Goal: Information Seeking & Learning: Learn about a topic

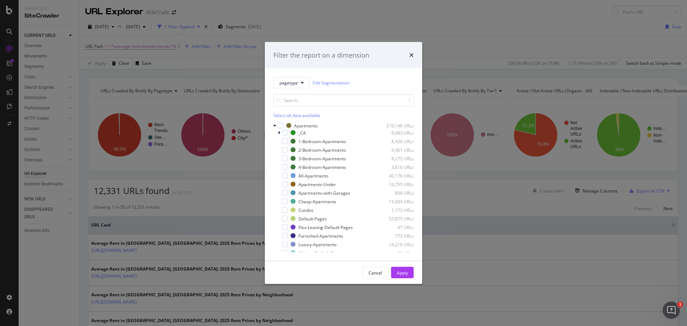
scroll to position [249, 0]
click at [414, 54] on div "Filter the report on a dimension" at bounding box center [343, 55] width 157 height 26
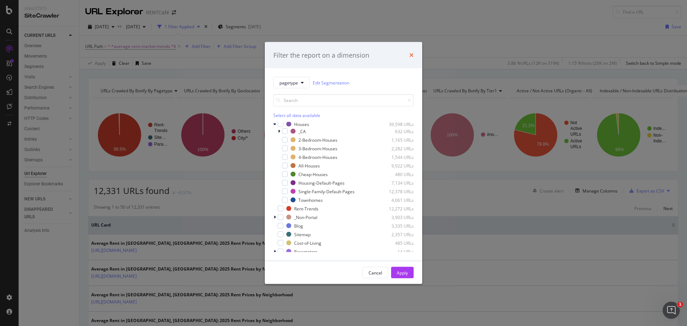
click at [412, 56] on icon "times" at bounding box center [411, 55] width 4 height 6
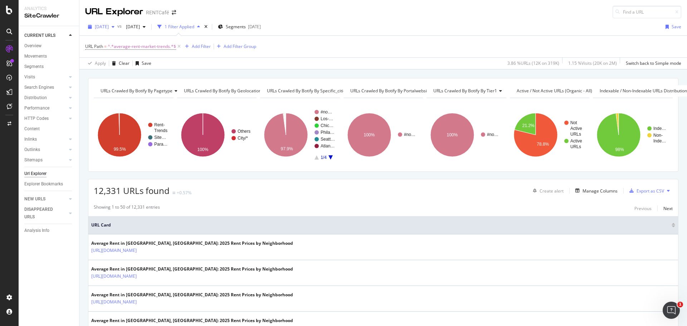
click at [109, 24] on span "[DATE]" at bounding box center [102, 27] width 14 height 6
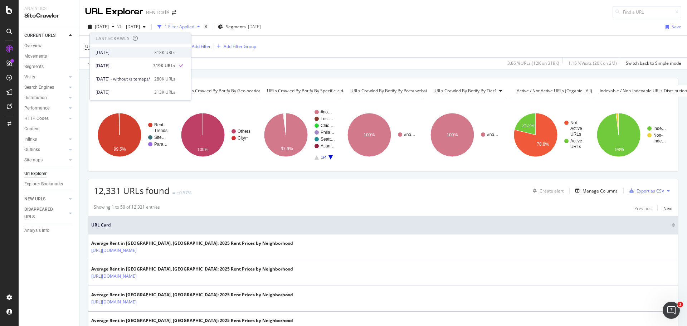
click at [120, 49] on div "[DATE]" at bounding box center [123, 52] width 54 height 6
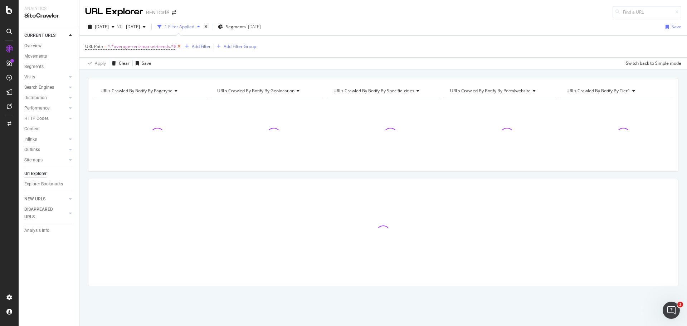
click at [180, 48] on icon at bounding box center [179, 46] width 6 height 7
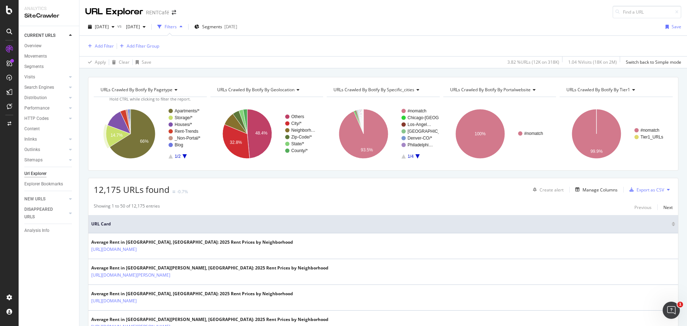
click at [292, 189] on div "12,175 URLs found -0.7% Create alert Manage Columns Export as CSV" at bounding box center [383, 187] width 590 height 18
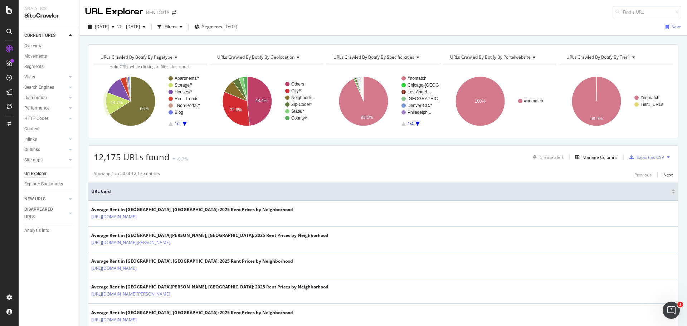
click at [299, 162] on div "12,175 URLs found -0.7% Create alert Manage Columns Export as CSV" at bounding box center [383, 155] width 590 height 18
click at [237, 22] on div "Segments [DATE]" at bounding box center [215, 26] width 43 height 11
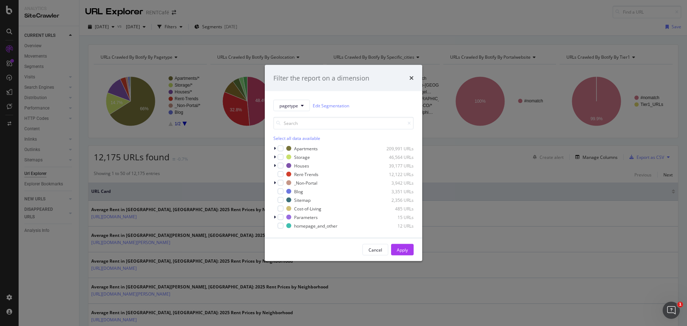
click at [225, 169] on div "Filter the report on a dimension pagetype Edit Segmentation Select all data ava…" at bounding box center [343, 163] width 687 height 326
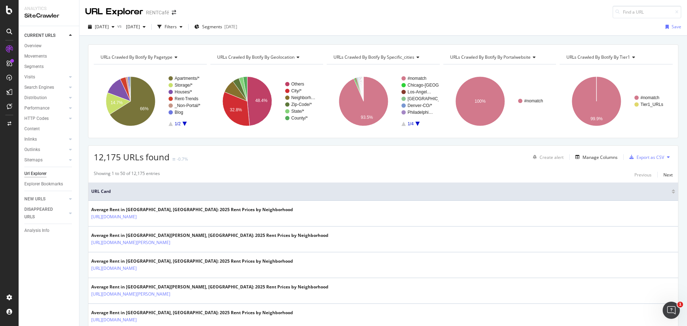
click at [150, 38] on div "URLs Crawled By Botify By pagetype Chart (by Value) Table Expand Export as CSV …" at bounding box center [383, 44] width 608 height 17
drag, startPoint x: 37, startPoint y: 175, endPoint x: 29, endPoint y: 169, distance: 9.9
click at [37, 175] on div "Url Explorer" at bounding box center [35, 174] width 22 height 8
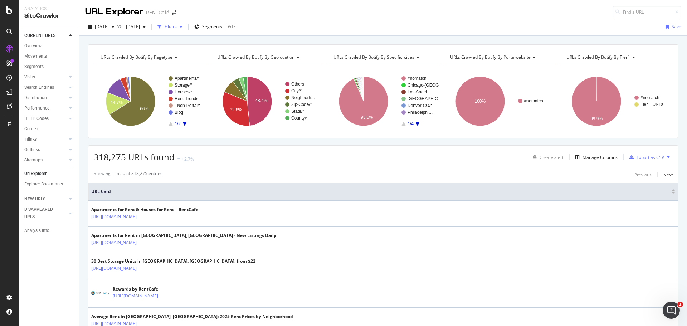
click at [177, 27] on div "Filters" at bounding box center [171, 27] width 12 height 6
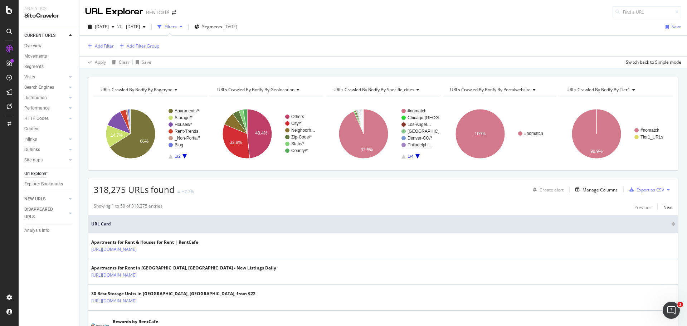
click at [212, 188] on div "318,275 URLs found +2.7% Create alert Manage Columns Export as CSV" at bounding box center [383, 187] width 590 height 18
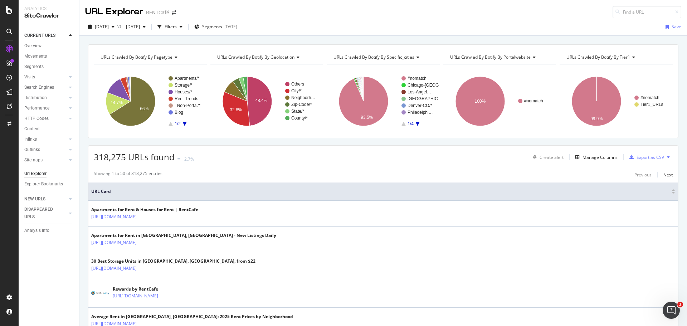
click at [126, 40] on div "URLs Crawled By Botify By pagetype Chart (by Value) Table Expand Export as CSV …" at bounding box center [383, 44] width 608 height 17
click at [177, 28] on div "Filters" at bounding box center [171, 27] width 12 height 6
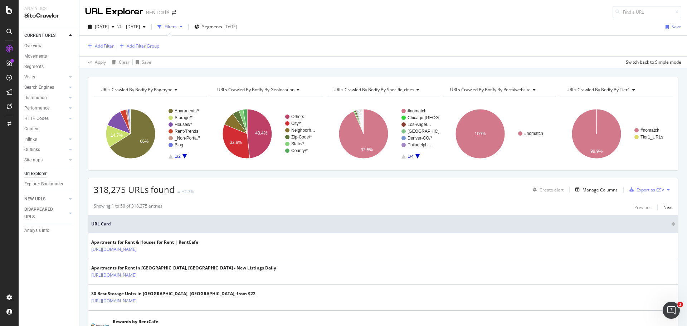
click at [99, 47] on div "Add Filter" at bounding box center [104, 46] width 19 height 6
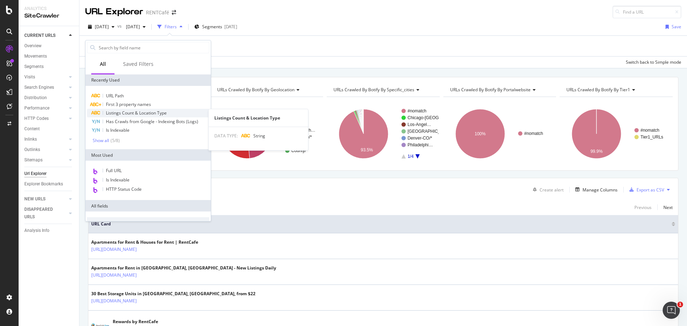
click at [137, 113] on span "Listings Count & Location Type" at bounding box center [136, 113] width 61 height 6
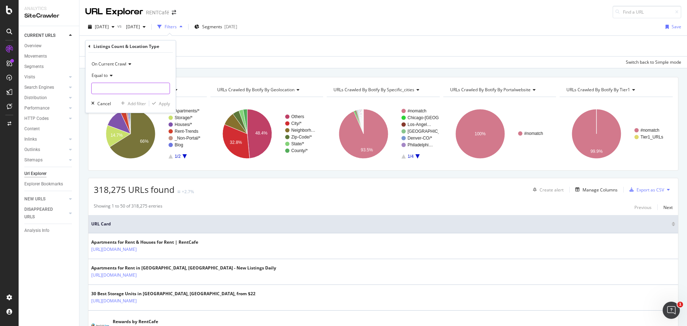
click at [106, 89] on input "text" at bounding box center [131, 88] width 78 height 11
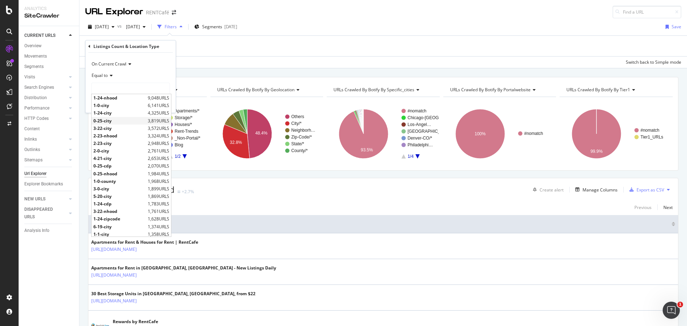
click at [107, 121] on span "0-25-city" at bounding box center [119, 121] width 53 height 6
type input "0-25-city"
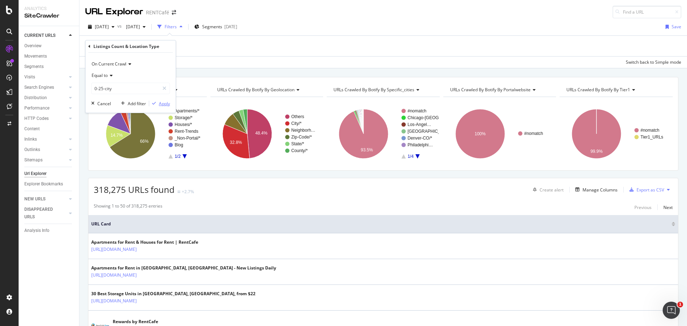
click at [163, 104] on div "Apply" at bounding box center [164, 104] width 11 height 6
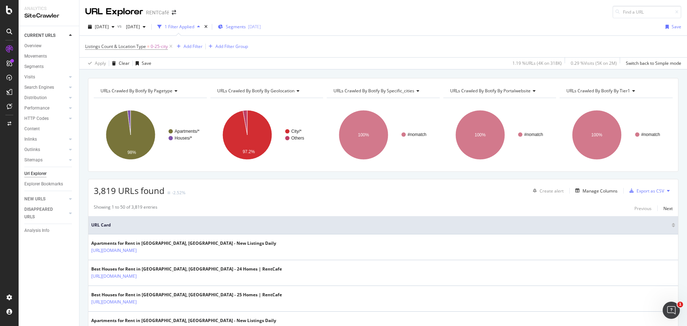
click at [261, 30] on div "Segments [DATE]" at bounding box center [239, 26] width 43 height 11
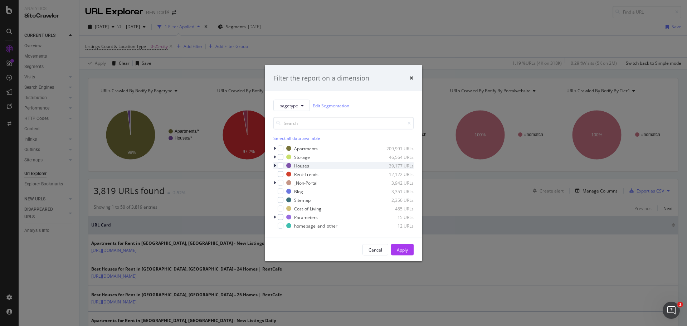
click at [274, 165] on icon "modal" at bounding box center [275, 166] width 2 height 4
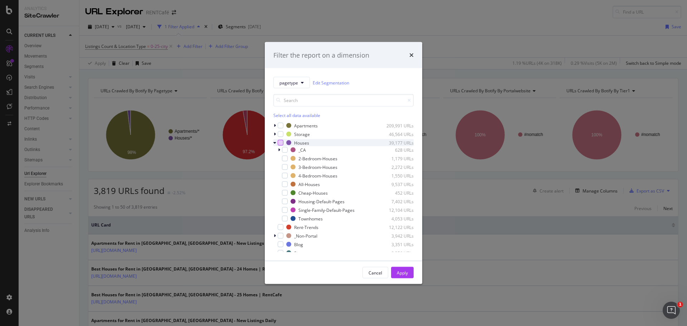
click at [282, 142] on div "modal" at bounding box center [281, 143] width 6 height 6
click at [280, 143] on icon "modal" at bounding box center [280, 143] width 3 height 4
click at [286, 184] on div "modal" at bounding box center [285, 184] width 6 height 6
click at [402, 270] on div "Apply" at bounding box center [402, 272] width 11 height 6
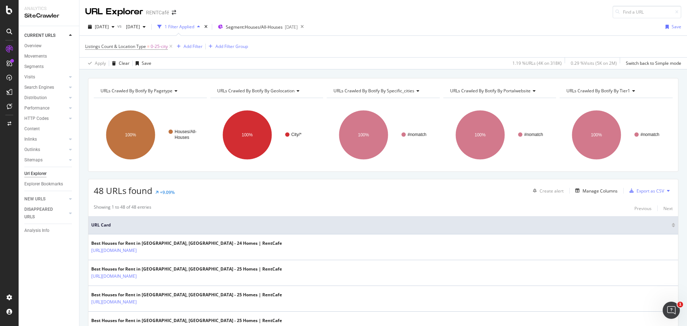
drag, startPoint x: 335, startPoint y: 222, endPoint x: 312, endPoint y: 200, distance: 31.9
drag, startPoint x: 312, startPoint y: 200, endPoint x: 244, endPoint y: 185, distance: 69.6
click at [244, 185] on div "48 URLs found +9.09% Create alert Manage Columns Export as CSV" at bounding box center [383, 188] width 590 height 18
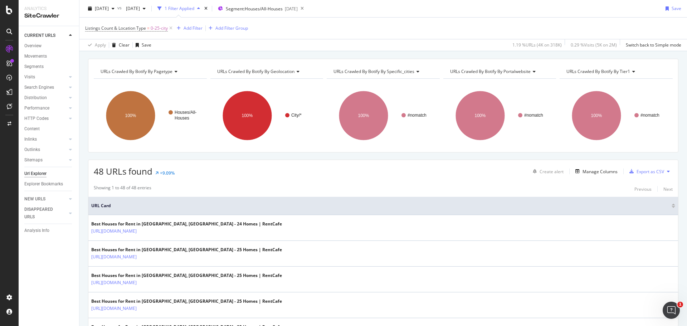
scroll to position [36, 0]
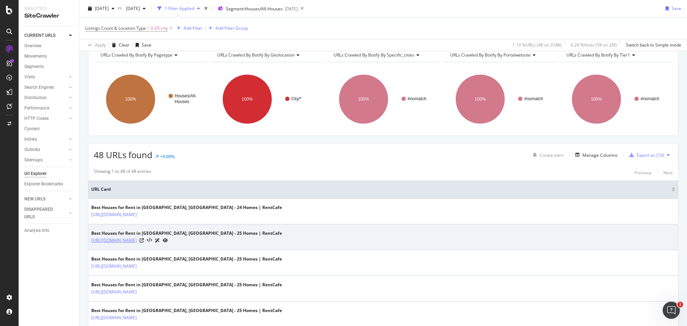
click at [137, 243] on link "[URL][DOMAIN_NAME]" at bounding box center [113, 240] width 45 height 7
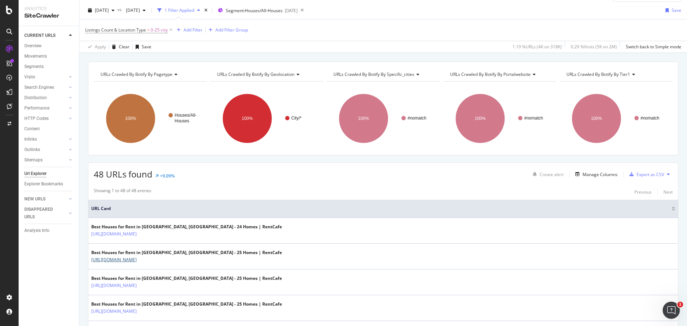
scroll to position [0, 0]
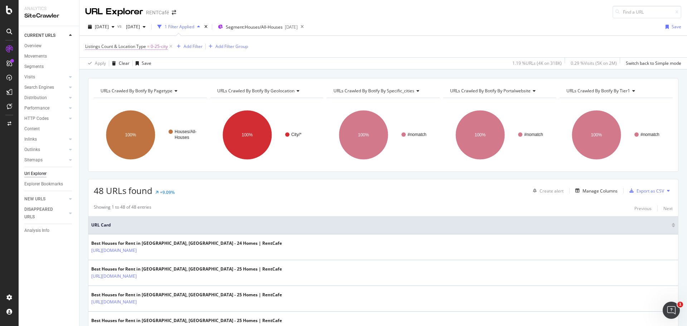
click at [164, 48] on span "0-25-city" at bounding box center [159, 47] width 17 height 10
click at [127, 89] on input "0-25-city" at bounding box center [126, 87] width 68 height 11
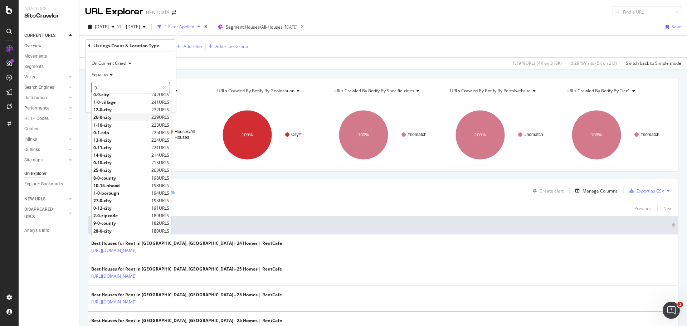
scroll to position [357, 0]
click at [101, 225] on span "0-25-zipcode" at bounding box center [121, 224] width 56 height 6
type input "0-25-zipcode"
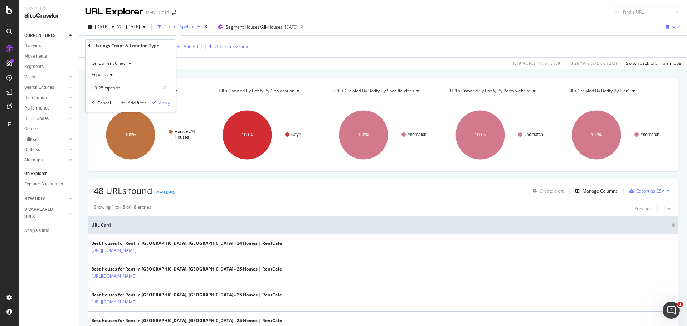
click at [164, 103] on div "Apply" at bounding box center [164, 103] width 11 height 6
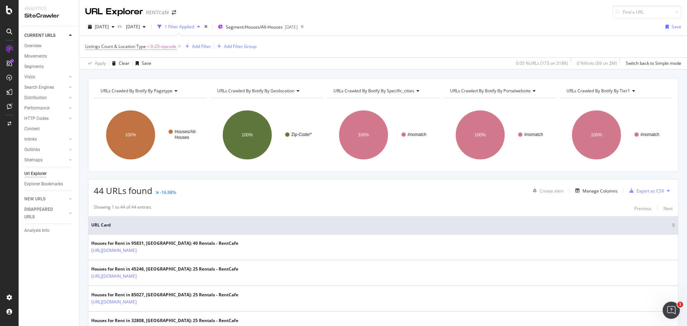
click at [155, 48] on span "0-25-zipcode" at bounding box center [164, 47] width 26 height 10
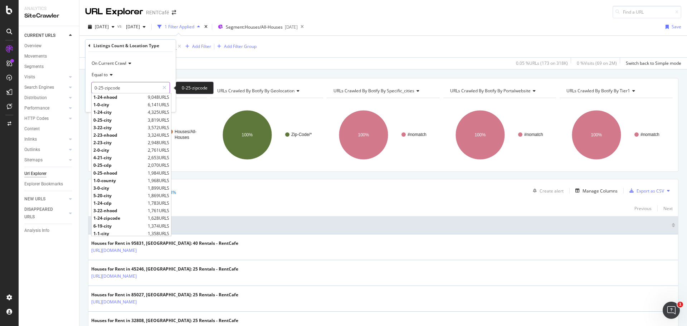
click at [123, 90] on input "0-25-zipcode" at bounding box center [126, 87] width 68 height 11
click at [205, 65] on div "Apply Clear Save 0.05 % URLs ( 173 on 318K ) 0 % Visits ( 69 on 2M ) Switch bac…" at bounding box center [383, 63] width 608 height 12
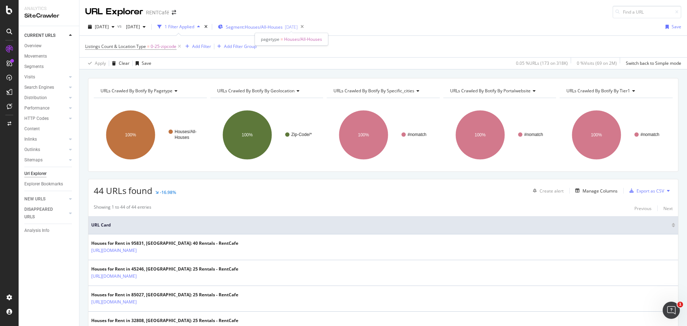
click at [270, 24] on span "Segment: Houses/All-Houses" at bounding box center [254, 27] width 57 height 6
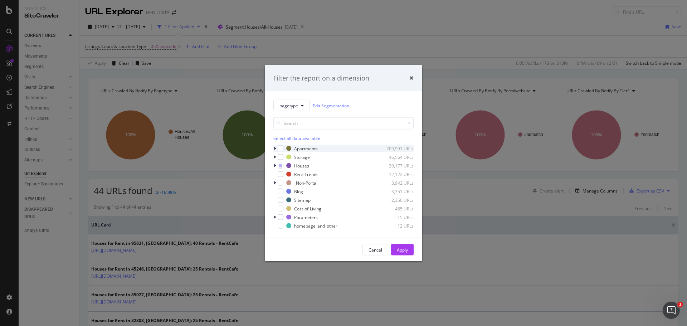
click at [274, 147] on icon "modal" at bounding box center [275, 148] width 2 height 4
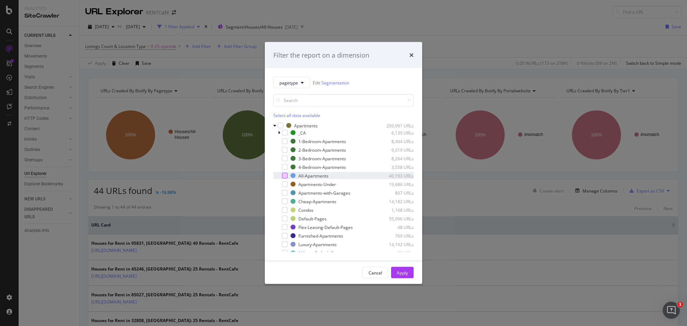
click at [286, 175] on div "modal" at bounding box center [285, 176] width 6 height 6
click at [401, 274] on div "Apply" at bounding box center [402, 272] width 11 height 6
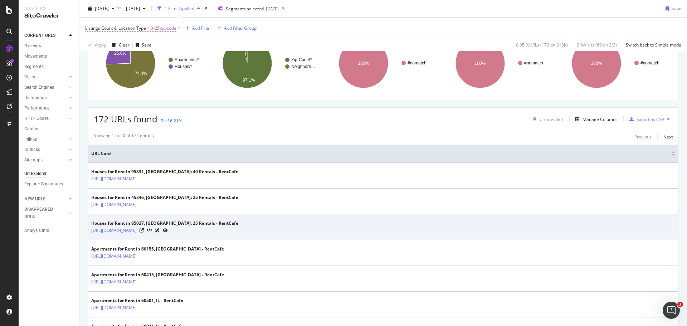
scroll to position [143, 0]
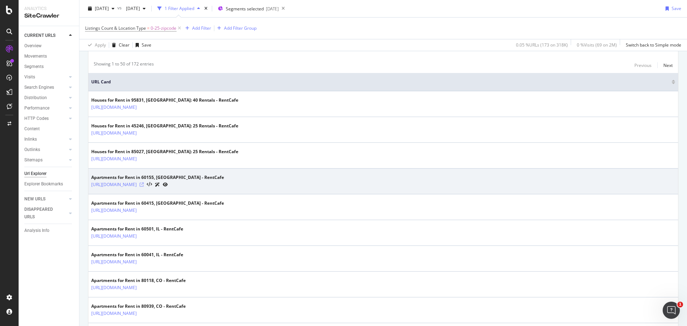
click at [144, 184] on icon at bounding box center [142, 185] width 4 height 4
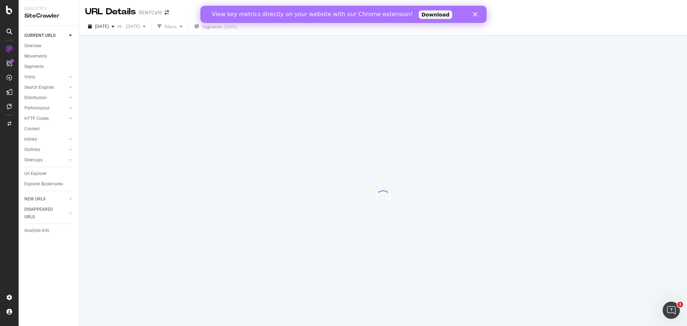
drag, startPoint x: 165, startPoint y: 107, endPoint x: 171, endPoint y: 110, distance: 6.3
click at [171, 110] on div at bounding box center [383, 197] width 590 height 257
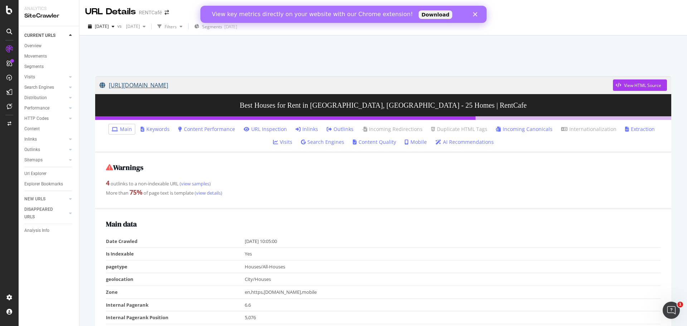
click at [256, 84] on link "https://www.rentcafe.com/houses-for-rent/us/oh/sharonville/" at bounding box center [356, 85] width 514 height 18
click at [226, 87] on link "[URL][DOMAIN_NAME]" at bounding box center [356, 85] width 514 height 18
